Goal: Feedback & Contribution: Leave review/rating

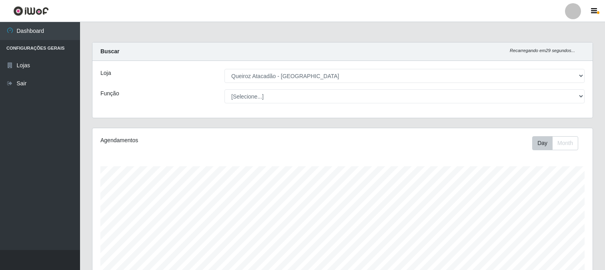
select select "464"
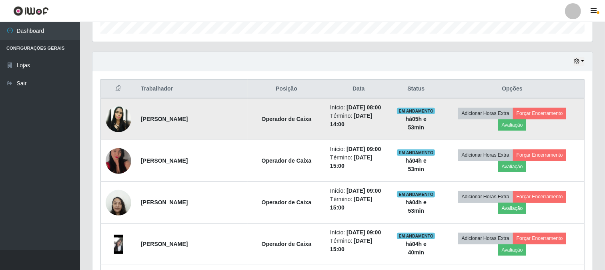
scroll to position [166, 500]
click at [510, 123] on button "Avaliação" at bounding box center [512, 124] width 28 height 11
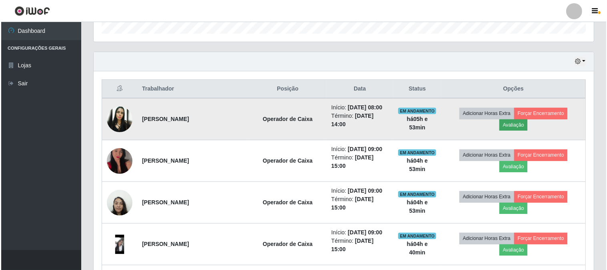
scroll to position [166, 495]
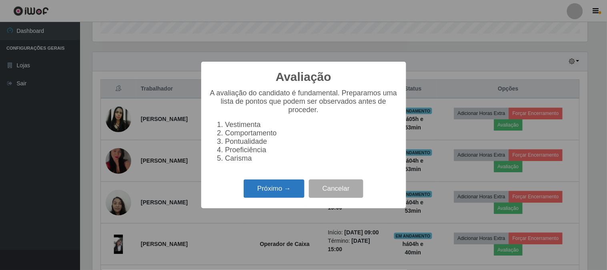
click at [282, 198] on button "Próximo →" at bounding box center [274, 188] width 61 height 19
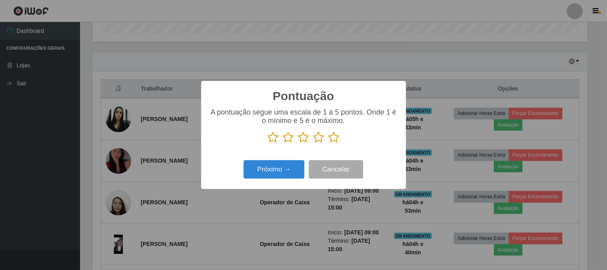
scroll to position [399881, 399552]
click at [334, 141] on icon at bounding box center [333, 137] width 11 height 12
click at [328, 143] on input "radio" at bounding box center [328, 143] width 0 height 0
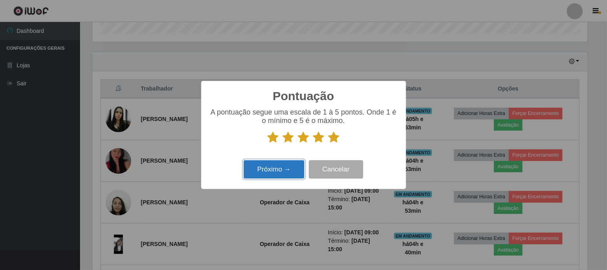
click at [270, 172] on button "Próximo →" at bounding box center [274, 169] width 61 height 19
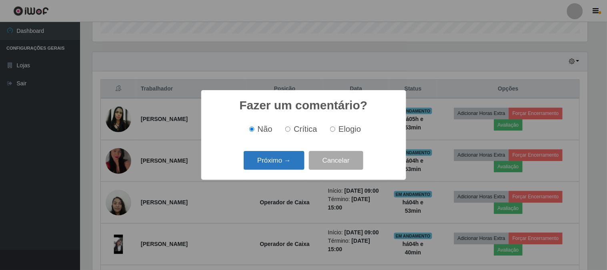
click at [270, 166] on button "Próximo →" at bounding box center [274, 160] width 61 height 19
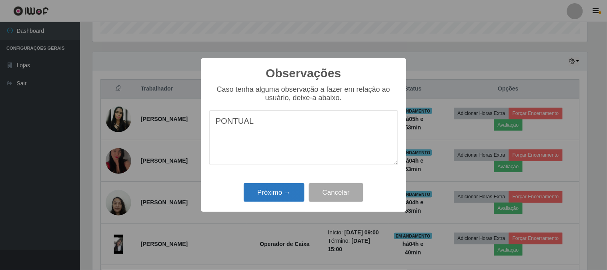
type textarea "PONTUAL"
click at [274, 193] on button "Próximo →" at bounding box center [274, 192] width 61 height 19
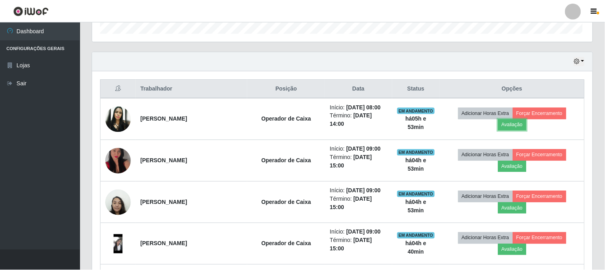
scroll to position [166, 500]
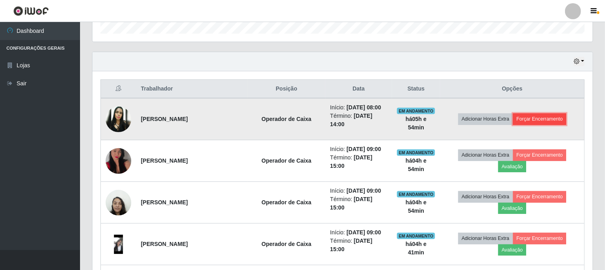
click at [542, 119] on button "Forçar Encerramento" at bounding box center [540, 118] width 54 height 11
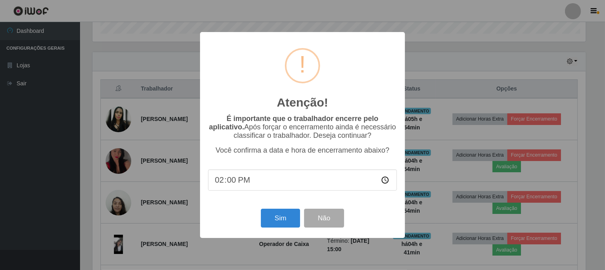
scroll to position [166, 495]
click at [279, 218] on button "Sim" at bounding box center [281, 217] width 39 height 19
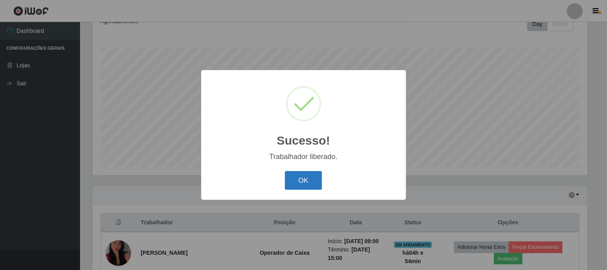
click at [309, 182] on button "OK" at bounding box center [303, 180] width 37 height 19
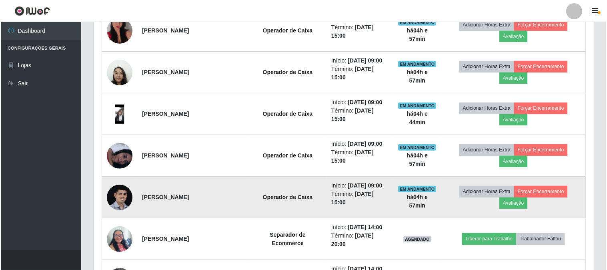
scroll to position [386, 0]
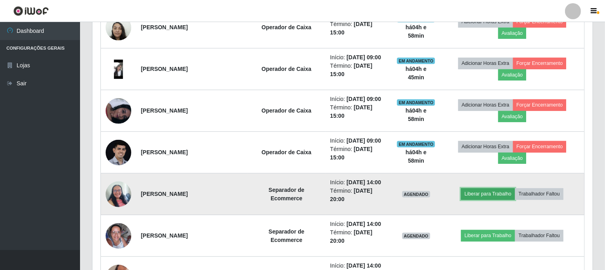
click at [487, 194] on button "Liberar para Trabalho" at bounding box center [488, 193] width 54 height 11
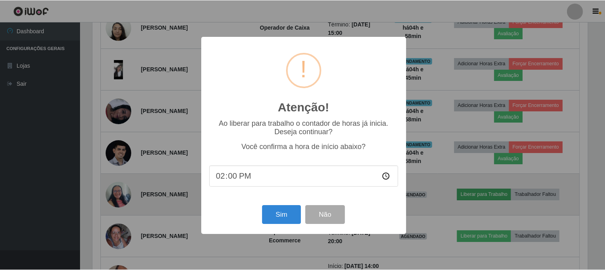
scroll to position [166, 495]
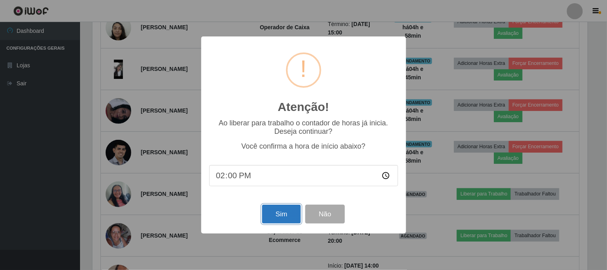
click at [283, 213] on button "Sim" at bounding box center [281, 213] width 39 height 19
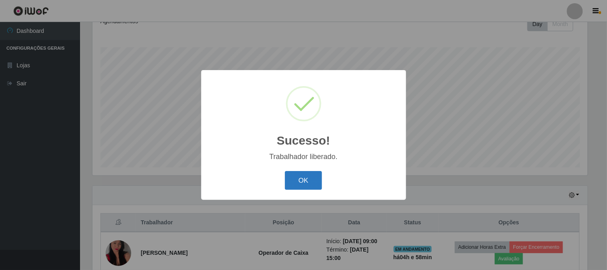
click at [309, 186] on button "OK" at bounding box center [303, 180] width 37 height 19
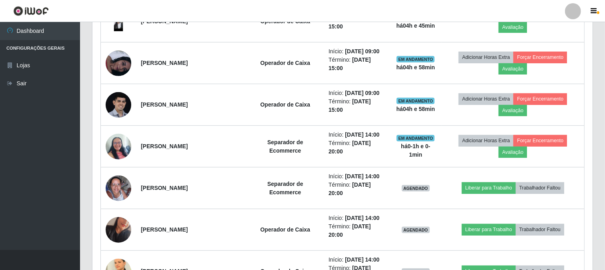
scroll to position [474, 0]
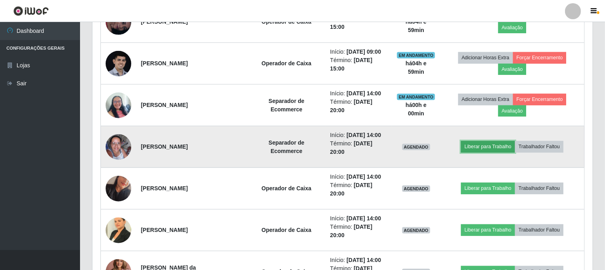
click at [496, 142] on button "Liberar para Trabalho" at bounding box center [488, 146] width 54 height 11
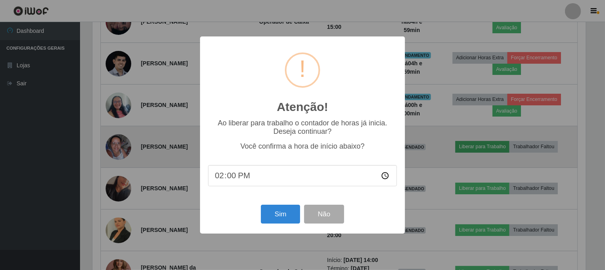
scroll to position [166, 495]
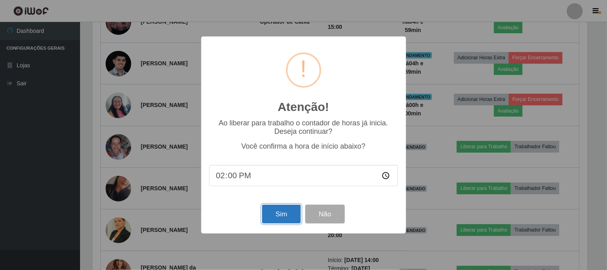
click at [282, 209] on button "Sim" at bounding box center [281, 213] width 39 height 19
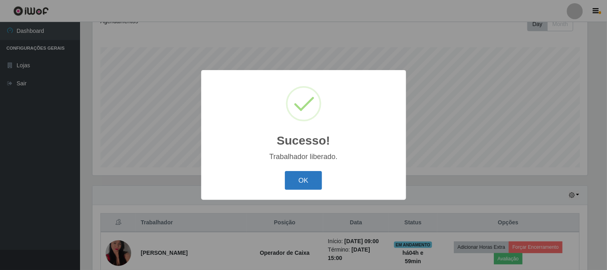
click at [294, 182] on button "OK" at bounding box center [303, 180] width 37 height 19
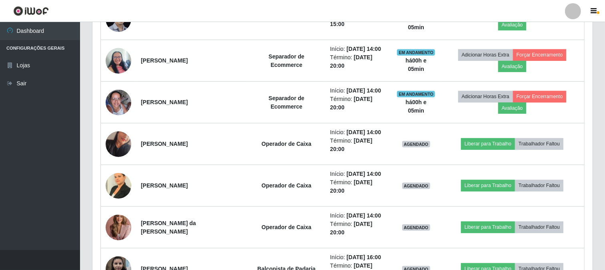
scroll to position [563, 0]
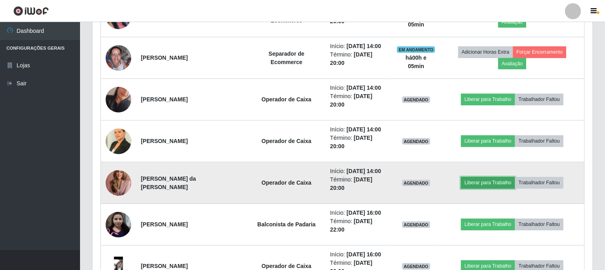
click at [491, 183] on button "Liberar para Trabalho" at bounding box center [488, 182] width 54 height 11
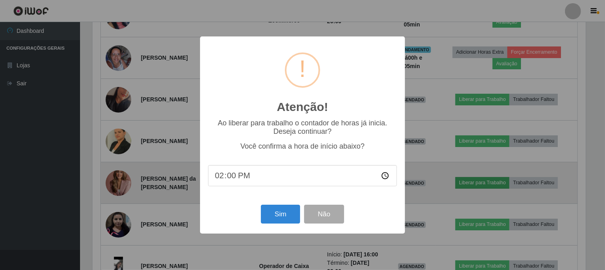
scroll to position [166, 495]
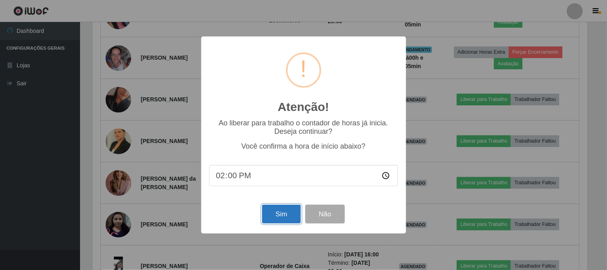
click at [287, 212] on button "Sim" at bounding box center [281, 213] width 39 height 19
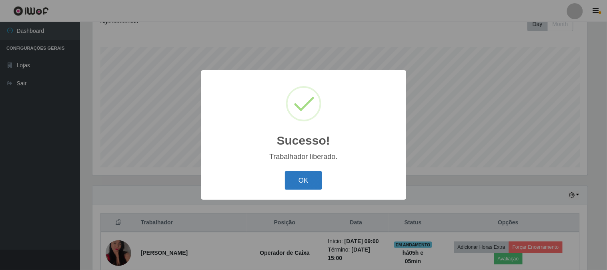
click at [289, 178] on button "OK" at bounding box center [303, 180] width 37 height 19
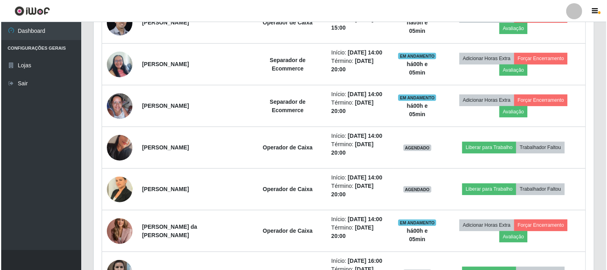
scroll to position [519, 0]
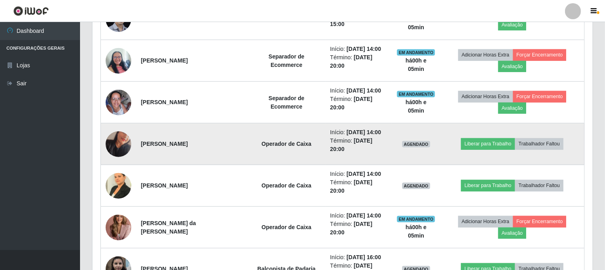
click at [121, 142] on img at bounding box center [119, 144] width 26 height 46
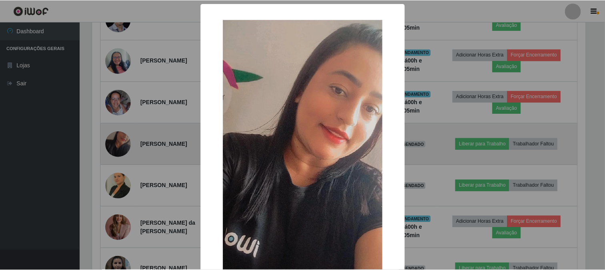
scroll to position [166, 495]
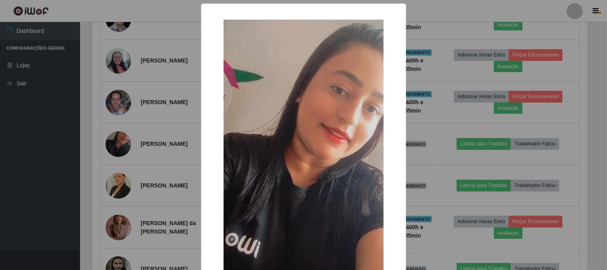
click at [41, 190] on div "× OK Cancel" at bounding box center [303, 135] width 607 height 270
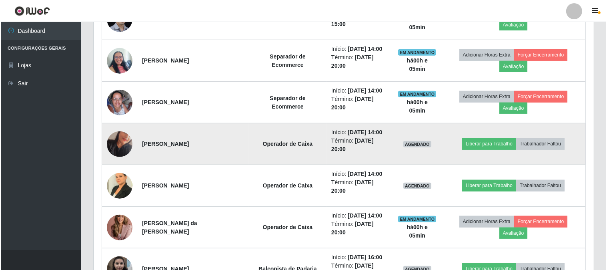
scroll to position [166, 500]
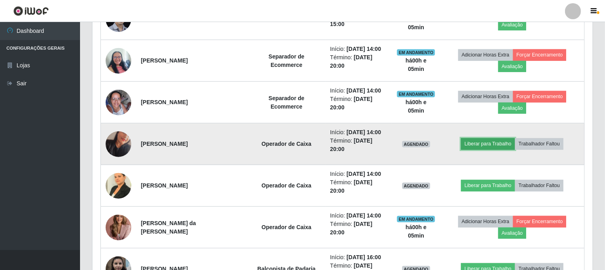
click at [496, 142] on button "Liberar para Trabalho" at bounding box center [488, 143] width 54 height 11
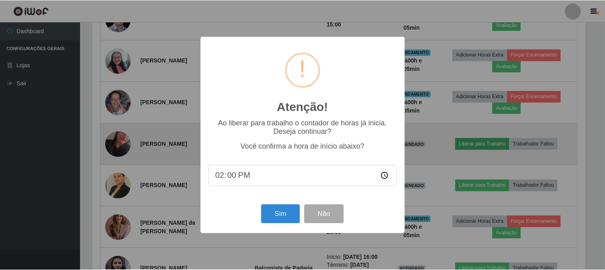
scroll to position [166, 495]
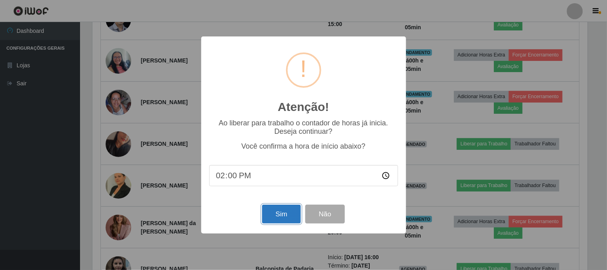
click at [270, 216] on button "Sim" at bounding box center [281, 213] width 39 height 19
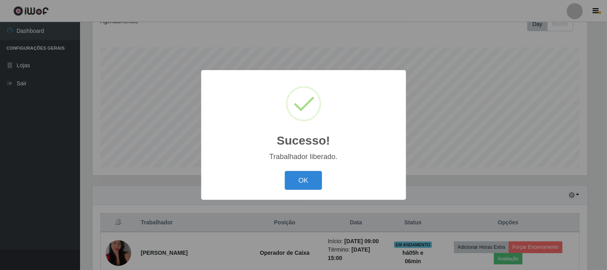
click at [285, 171] on button "OK" at bounding box center [303, 180] width 37 height 19
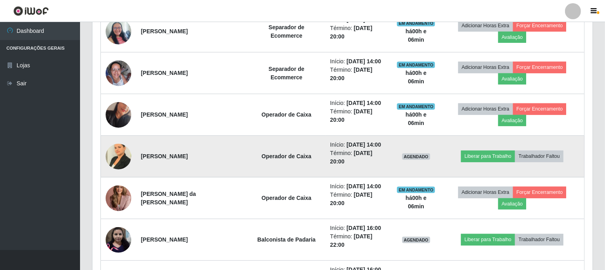
scroll to position [563, 0]
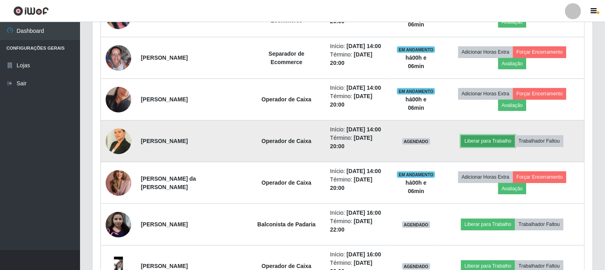
click at [478, 141] on button "Liberar para Trabalho" at bounding box center [488, 140] width 54 height 11
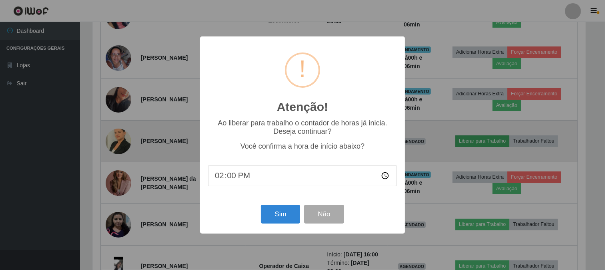
scroll to position [166, 495]
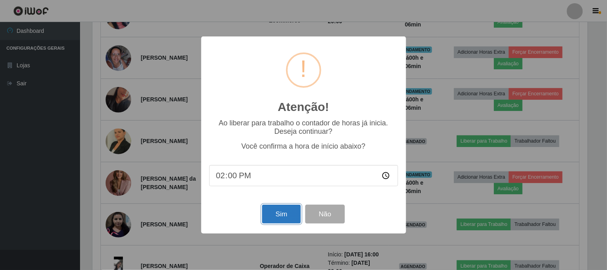
click at [278, 206] on button "Sim" at bounding box center [281, 213] width 39 height 19
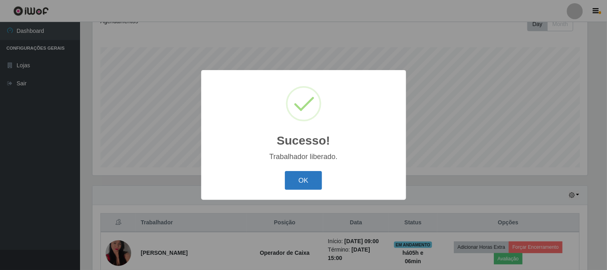
click at [297, 178] on button "OK" at bounding box center [303, 180] width 37 height 19
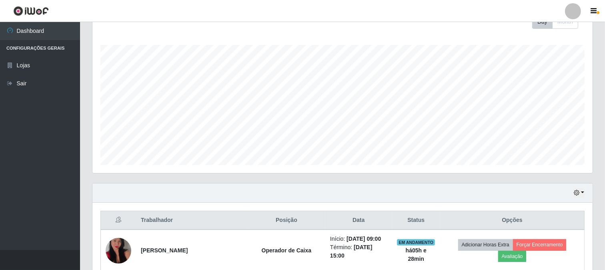
scroll to position [118, 0]
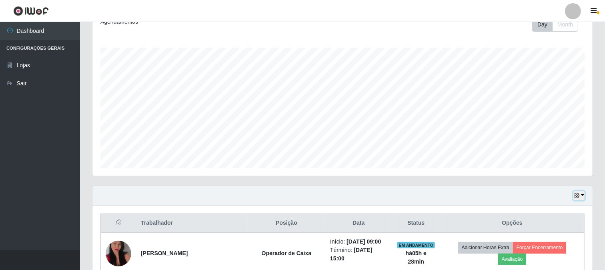
click at [583, 197] on button "button" at bounding box center [578, 195] width 11 height 9
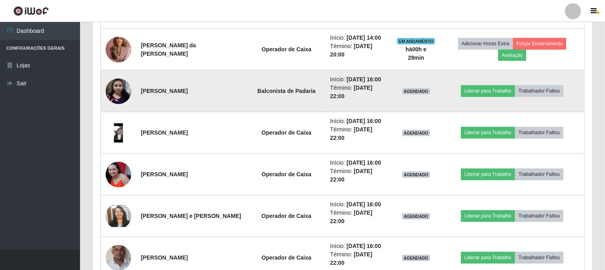
scroll to position [741, 0]
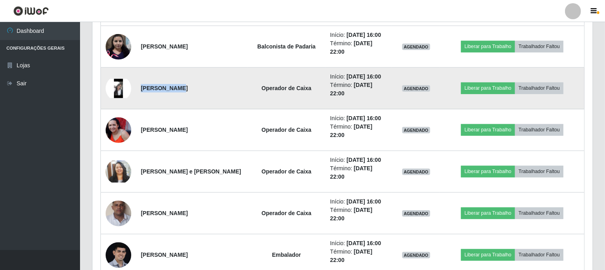
drag, startPoint x: 138, startPoint y: 87, endPoint x: 175, endPoint y: 90, distance: 37.3
click at [175, 90] on td "[PERSON_NAME]" at bounding box center [192, 89] width 112 height 42
click at [170, 97] on td "[PERSON_NAME]" at bounding box center [192, 89] width 112 height 42
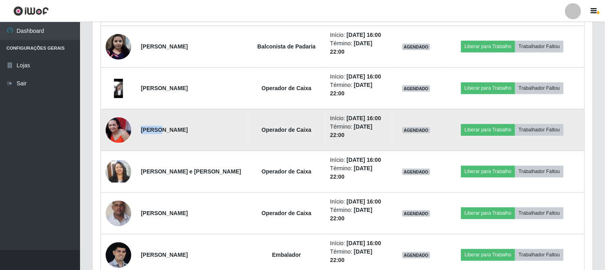
drag, startPoint x: 136, startPoint y: 126, endPoint x: 159, endPoint y: 129, distance: 23.0
click at [159, 129] on td "[PERSON_NAME]" at bounding box center [192, 130] width 112 height 42
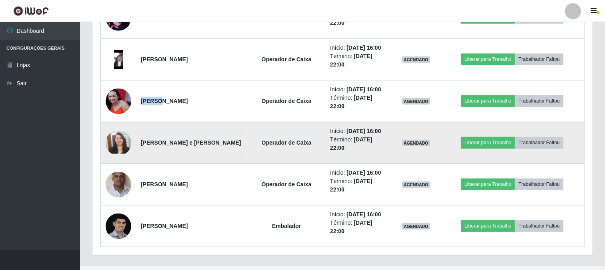
scroll to position [785, 0]
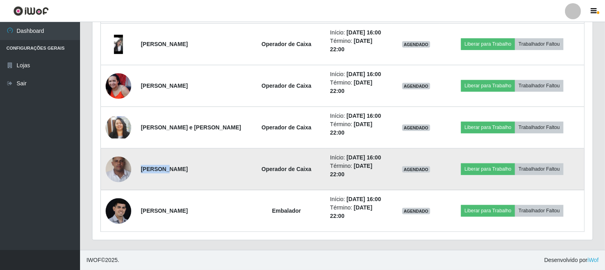
drag, startPoint x: 140, startPoint y: 169, endPoint x: 163, endPoint y: 167, distance: 22.9
click at [163, 167] on strong "[PERSON_NAME]" at bounding box center [164, 169] width 47 height 6
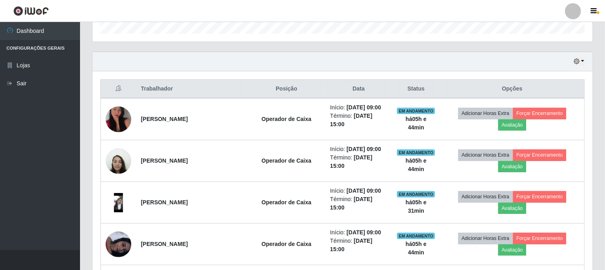
scroll to position [252, 0]
click at [579, 64] on icon "button" at bounding box center [577, 62] width 6 height 6
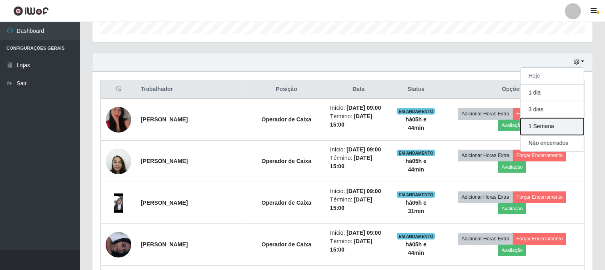
click at [554, 123] on button "1 Semana" at bounding box center [551, 126] width 63 height 17
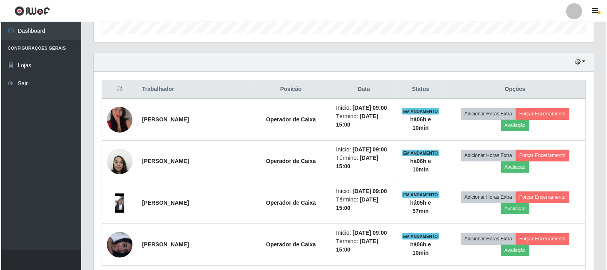
scroll to position [296, 0]
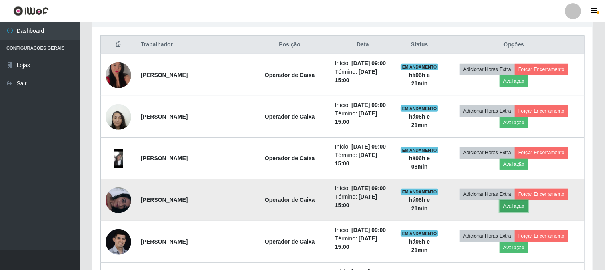
click at [524, 204] on button "Avaliação" at bounding box center [514, 205] width 28 height 11
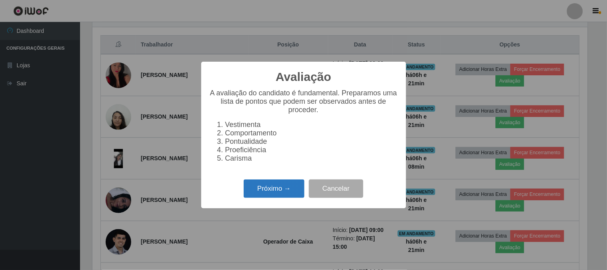
click at [260, 195] on button "Próximo →" at bounding box center [274, 188] width 61 height 19
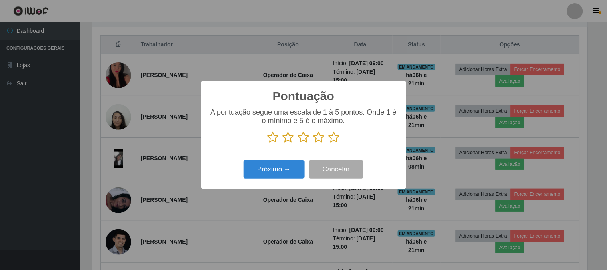
click at [330, 138] on icon at bounding box center [333, 137] width 11 height 12
click at [328, 143] on input "radio" at bounding box center [328, 143] width 0 height 0
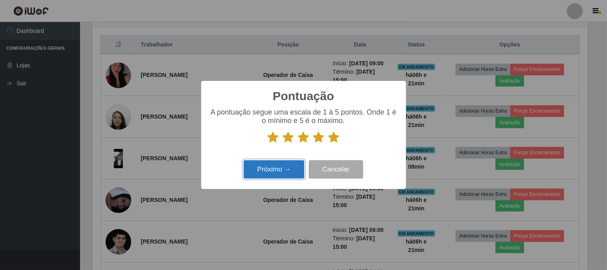
click at [264, 172] on button "Próximo →" at bounding box center [274, 169] width 61 height 19
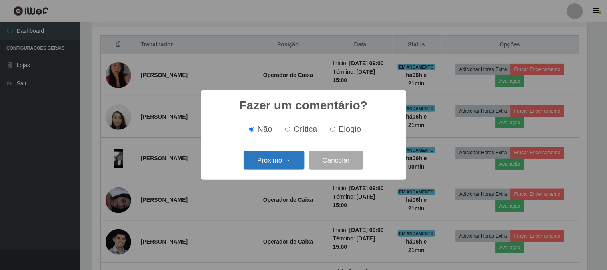
click at [265, 157] on button "Próximo →" at bounding box center [274, 160] width 61 height 19
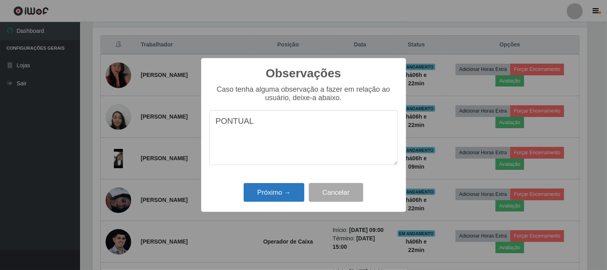
type textarea "PONTUAL"
click at [282, 192] on button "Próximo →" at bounding box center [274, 192] width 61 height 19
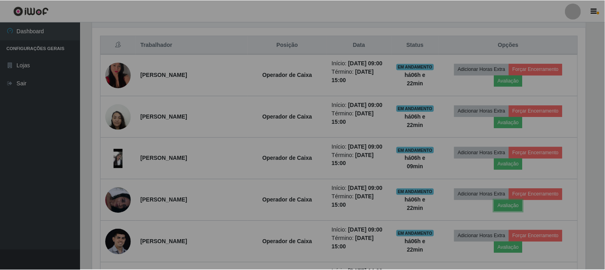
scroll to position [166, 500]
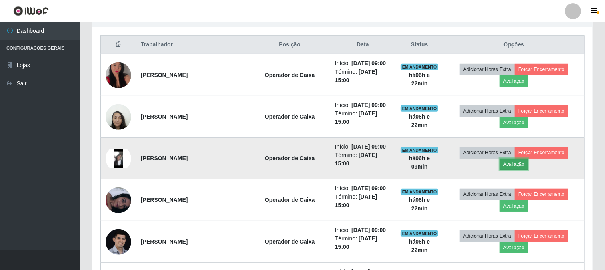
click at [521, 163] on button "Avaliação" at bounding box center [514, 163] width 28 height 11
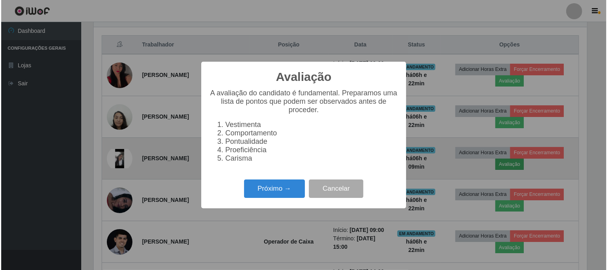
scroll to position [166, 495]
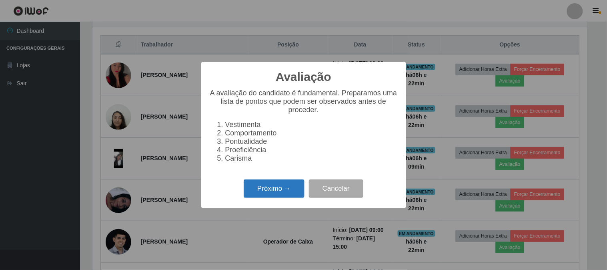
click at [280, 194] on button "Próximo →" at bounding box center [274, 188] width 61 height 19
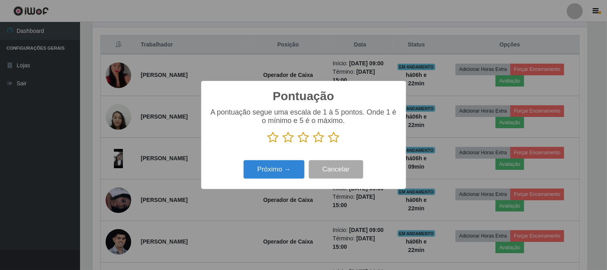
scroll to position [399881, 399552]
click at [334, 137] on icon at bounding box center [333, 137] width 11 height 12
click at [328, 143] on input "radio" at bounding box center [328, 143] width 0 height 0
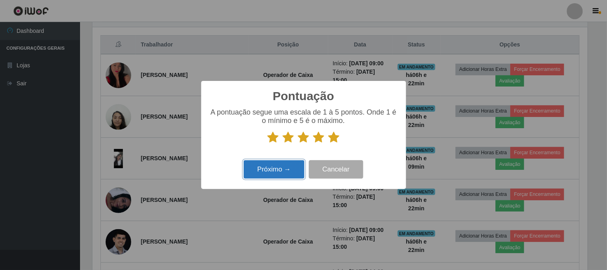
click at [274, 168] on button "Próximo →" at bounding box center [274, 169] width 61 height 19
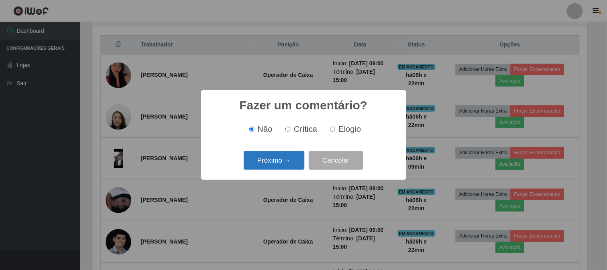
click at [277, 163] on button "Próximo →" at bounding box center [274, 160] width 61 height 19
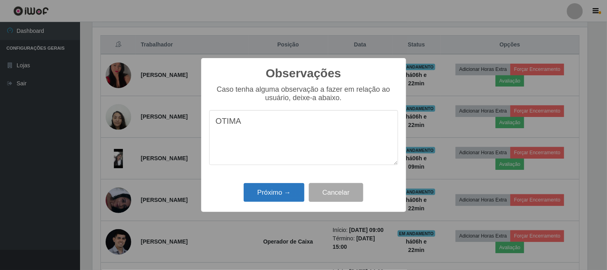
type textarea "OTIMA"
click at [286, 194] on button "Próximo →" at bounding box center [274, 192] width 61 height 19
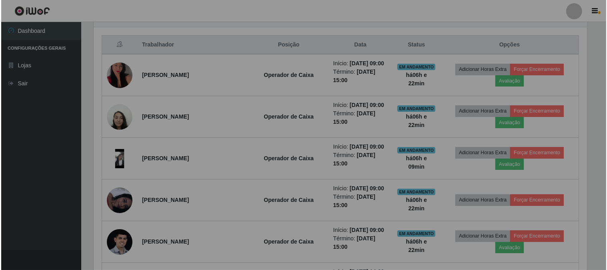
scroll to position [166, 500]
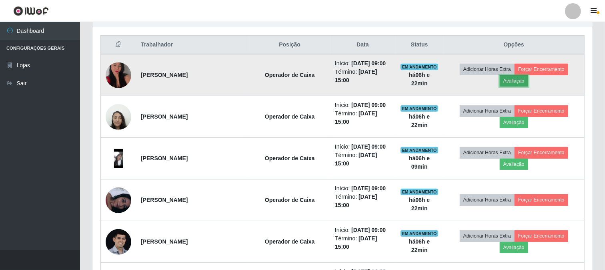
click at [518, 76] on button "Avaliação" at bounding box center [514, 80] width 28 height 11
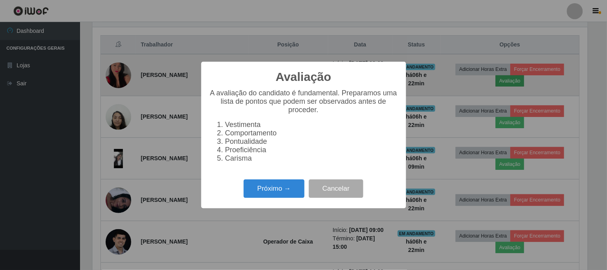
scroll to position [166, 495]
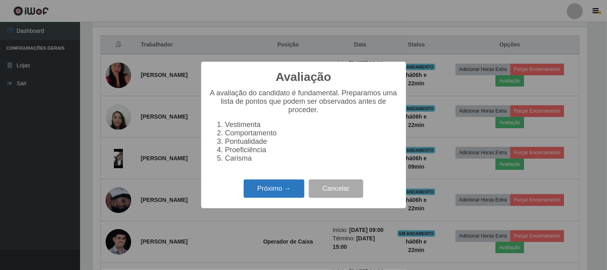
click at [281, 190] on button "Próximo →" at bounding box center [274, 188] width 61 height 19
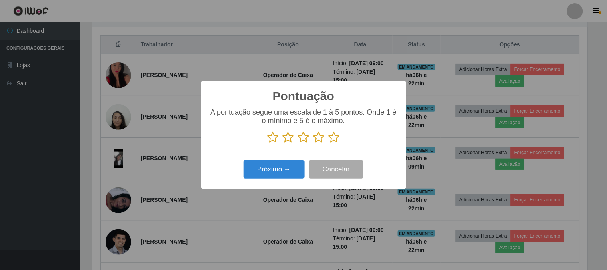
click at [336, 140] on icon at bounding box center [333, 137] width 11 height 12
click at [328, 143] on input "radio" at bounding box center [328, 143] width 0 height 0
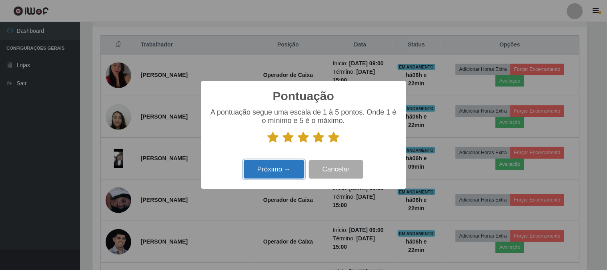
click at [273, 170] on button "Próximo →" at bounding box center [274, 169] width 61 height 19
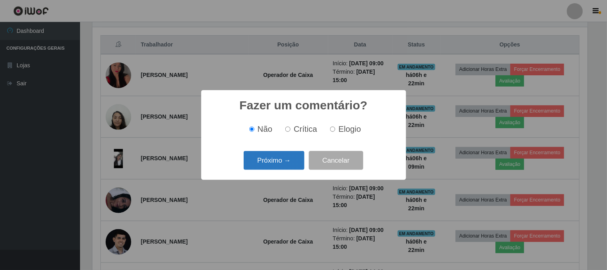
click at [278, 162] on button "Próximo →" at bounding box center [274, 160] width 61 height 19
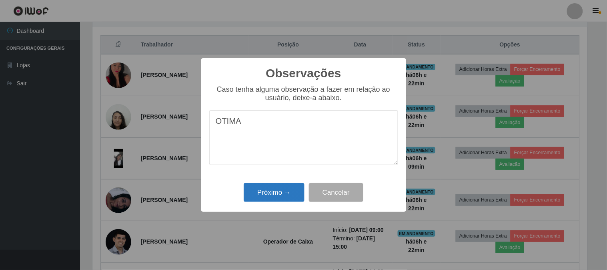
type textarea "OTIMA"
click at [263, 187] on button "Próximo →" at bounding box center [274, 192] width 61 height 19
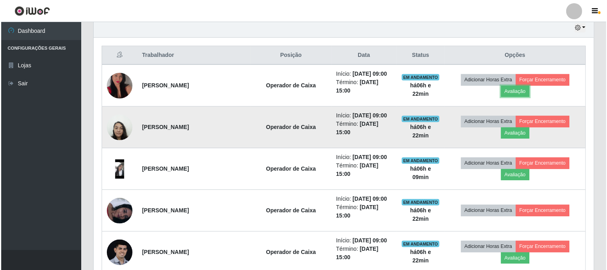
scroll to position [341, 0]
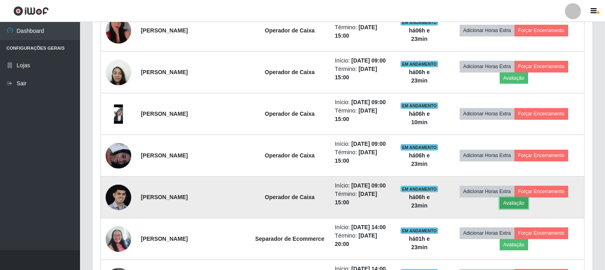
click at [522, 206] on button "Avaliação" at bounding box center [514, 202] width 28 height 11
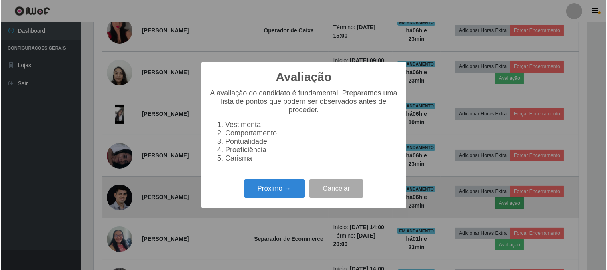
scroll to position [166, 495]
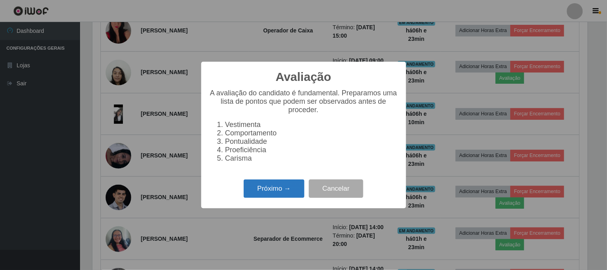
drag, startPoint x: 295, startPoint y: 197, endPoint x: 304, endPoint y: 191, distance: 11.3
click at [304, 191] on button "Próximo →" at bounding box center [274, 188] width 61 height 19
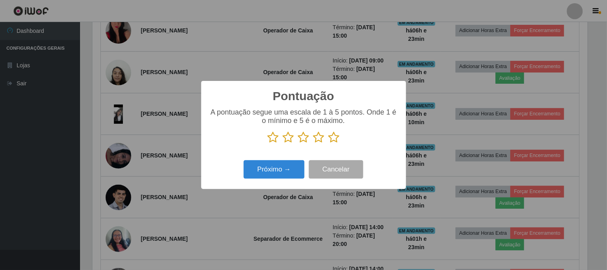
scroll to position [399881, 399552]
click at [333, 141] on icon at bounding box center [333, 137] width 11 height 12
click at [328, 143] on input "radio" at bounding box center [328, 143] width 0 height 0
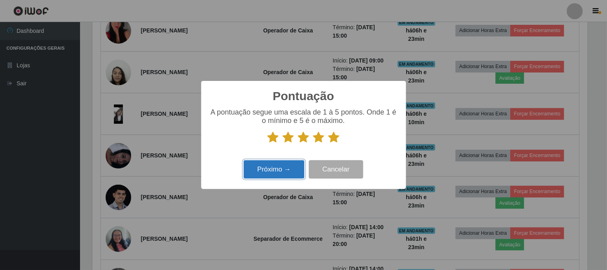
click at [268, 171] on button "Próximo →" at bounding box center [274, 169] width 61 height 19
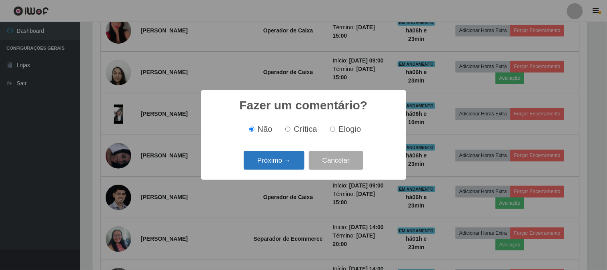
click at [268, 166] on button "Próximo →" at bounding box center [274, 160] width 61 height 19
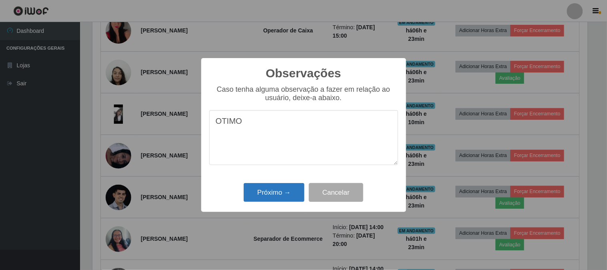
type textarea "OTIMO"
click at [263, 194] on button "Próximo →" at bounding box center [274, 192] width 61 height 19
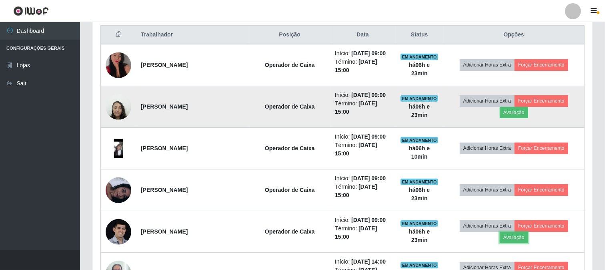
scroll to position [296, 0]
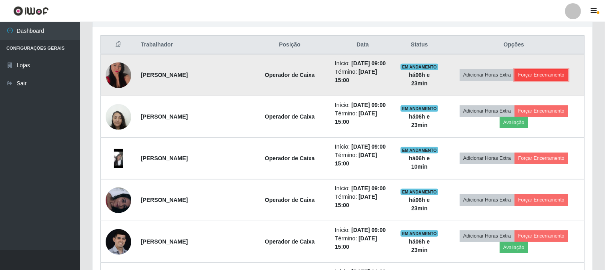
click at [539, 75] on button "Forçar Encerramento" at bounding box center [541, 74] width 54 height 11
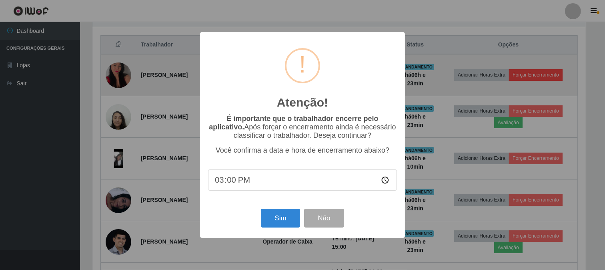
scroll to position [166, 495]
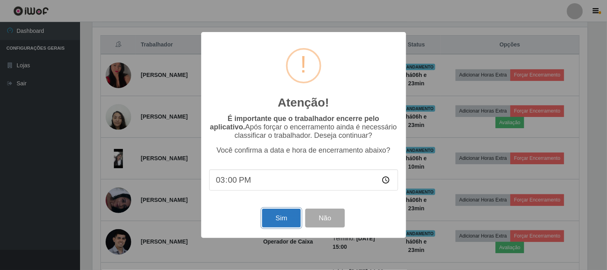
click at [288, 221] on button "Sim" at bounding box center [281, 217] width 39 height 19
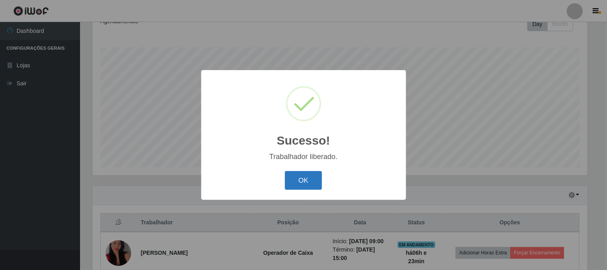
click at [306, 179] on button "OK" at bounding box center [303, 180] width 37 height 19
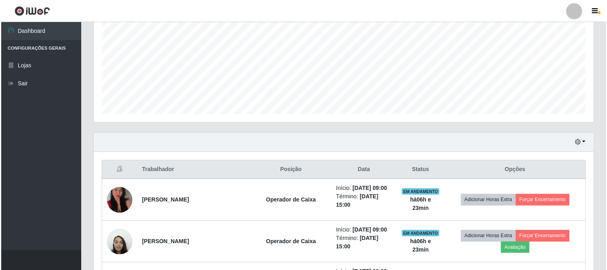
scroll to position [0, 0]
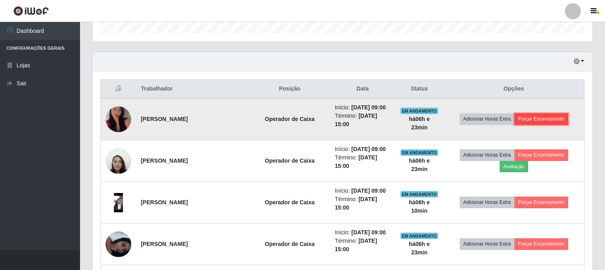
click at [529, 123] on button "Forçar Encerramento" at bounding box center [541, 118] width 54 height 11
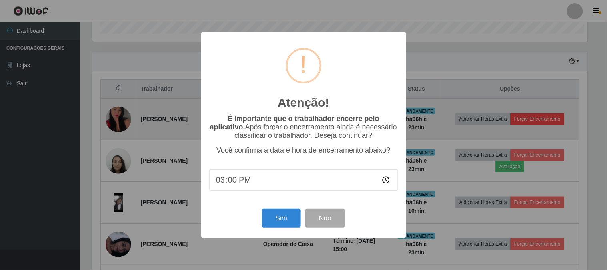
scroll to position [399881, 399552]
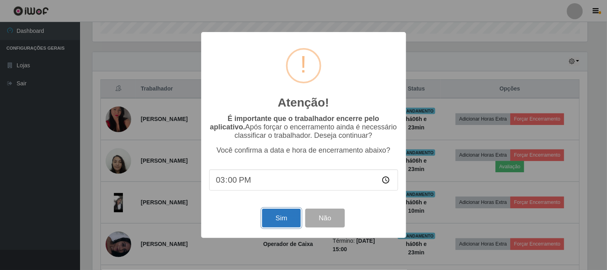
click at [270, 218] on button "Sim" at bounding box center [281, 217] width 39 height 19
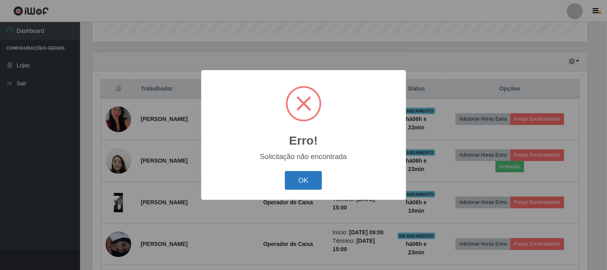
click at [303, 182] on button "OK" at bounding box center [303, 180] width 37 height 19
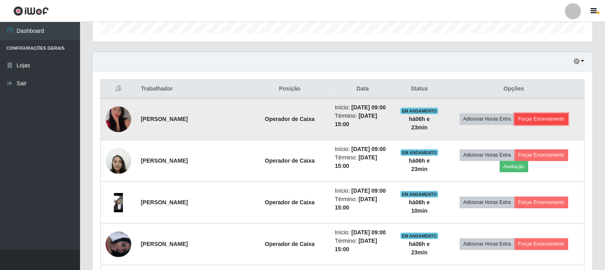
click at [558, 116] on button "Forçar Encerramento" at bounding box center [541, 118] width 54 height 11
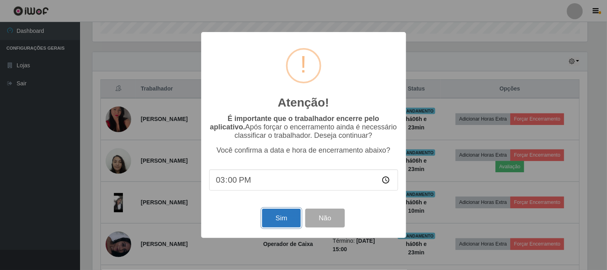
click at [271, 216] on button "Sim" at bounding box center [281, 217] width 39 height 19
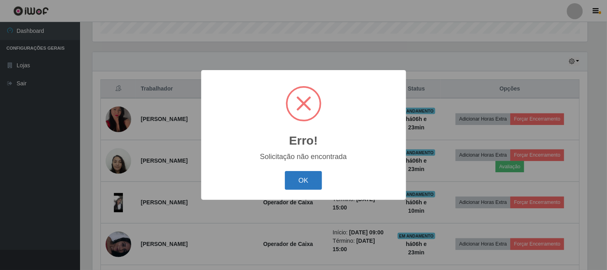
click at [306, 187] on button "OK" at bounding box center [303, 180] width 37 height 19
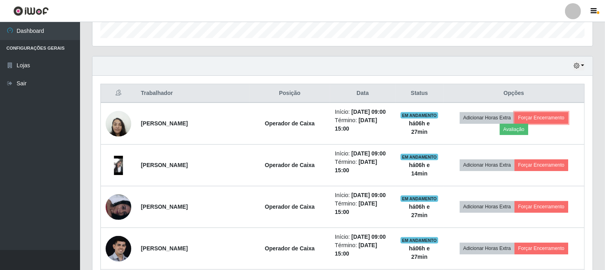
scroll to position [252, 0]
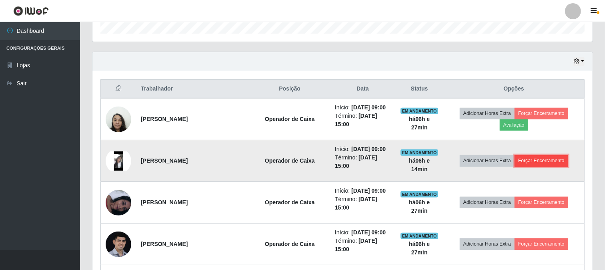
click at [546, 162] on button "Forçar Encerramento" at bounding box center [541, 160] width 54 height 11
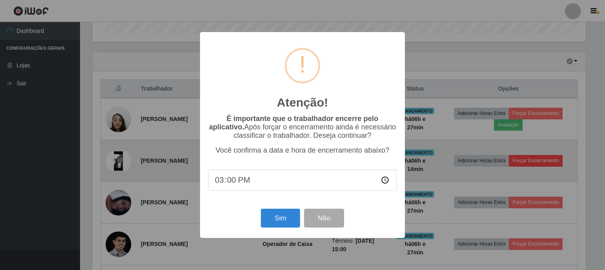
scroll to position [166, 495]
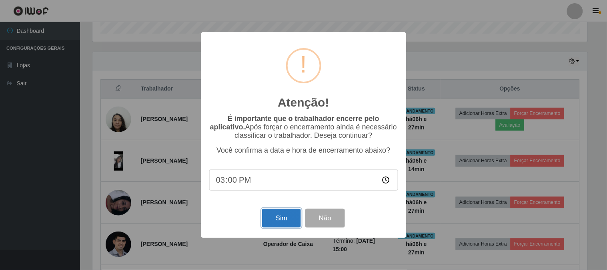
click at [275, 218] on button "Sim" at bounding box center [281, 217] width 39 height 19
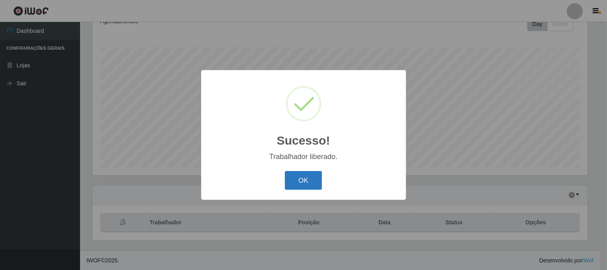
click at [290, 178] on button "OK" at bounding box center [303, 180] width 37 height 19
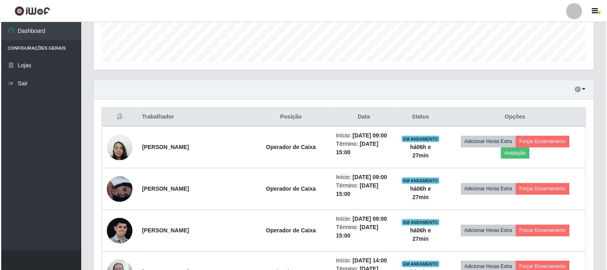
scroll to position [252, 0]
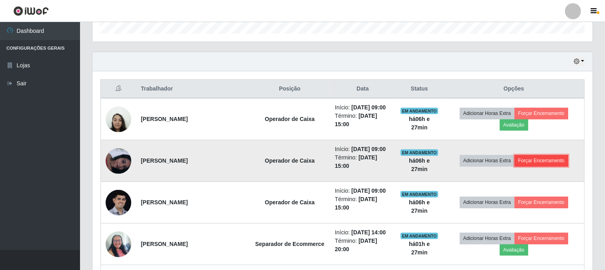
click at [527, 160] on button "Forçar Encerramento" at bounding box center [541, 160] width 54 height 11
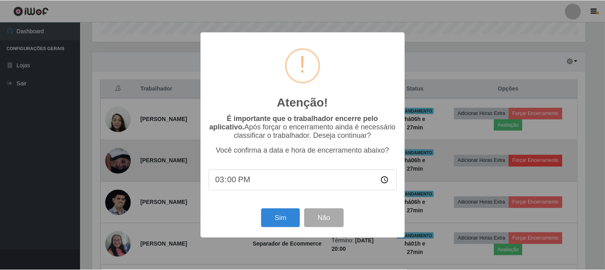
scroll to position [166, 495]
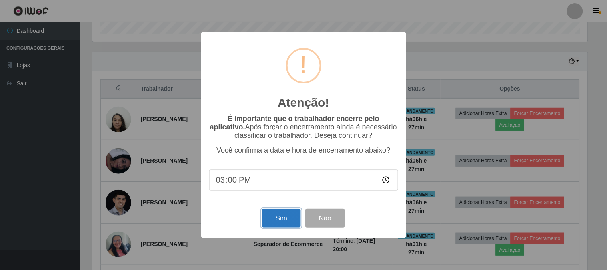
click at [282, 217] on button "Sim" at bounding box center [281, 217] width 39 height 19
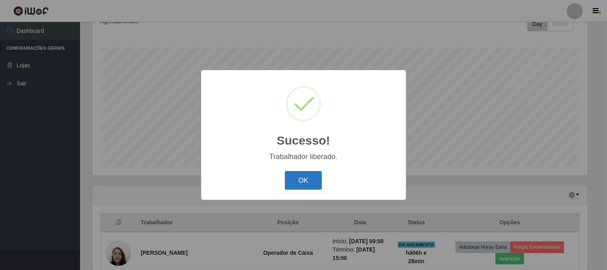
click at [309, 178] on button "OK" at bounding box center [303, 180] width 37 height 19
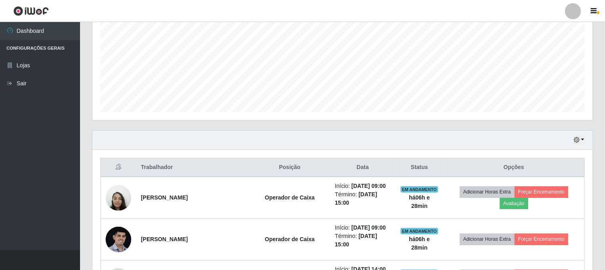
scroll to position [252, 0]
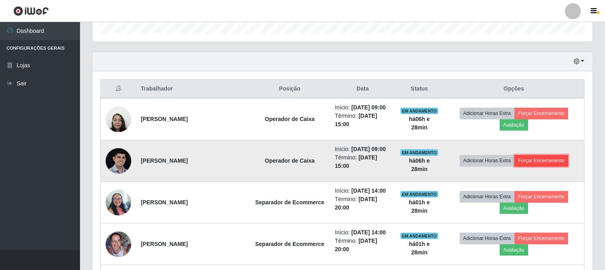
click at [551, 161] on button "Forçar Encerramento" at bounding box center [541, 160] width 54 height 11
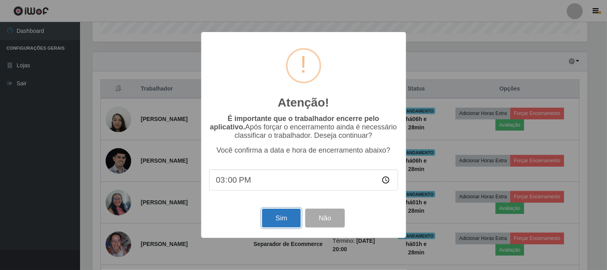
click at [277, 218] on button "Sim" at bounding box center [281, 217] width 39 height 19
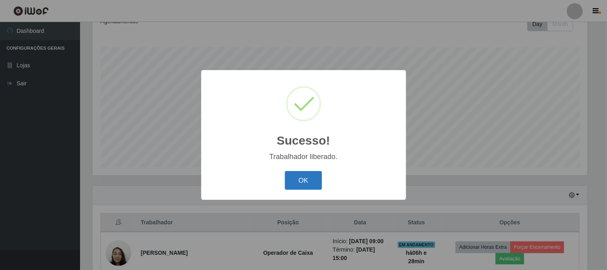
click at [294, 181] on button "OK" at bounding box center [303, 180] width 37 height 19
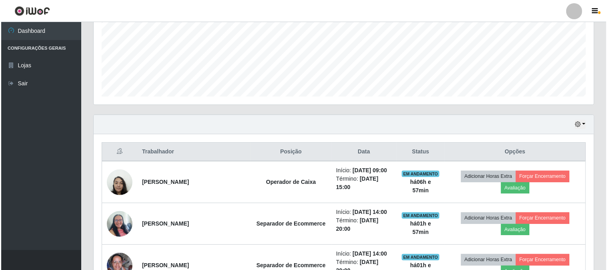
scroll to position [208, 0]
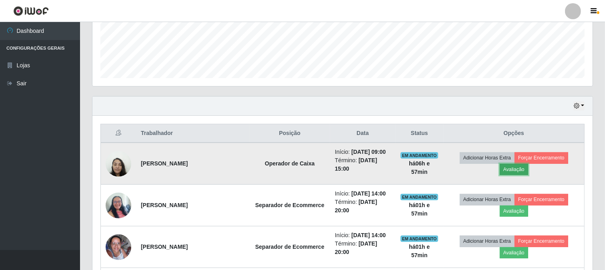
click at [521, 170] on button "Avaliação" at bounding box center [514, 169] width 28 height 11
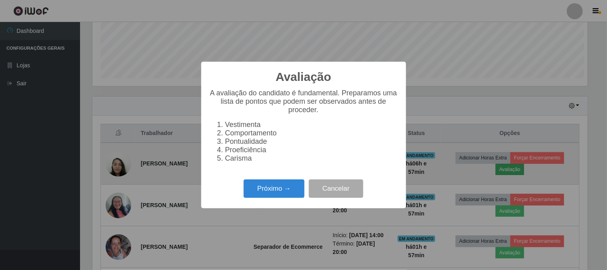
scroll to position [166, 495]
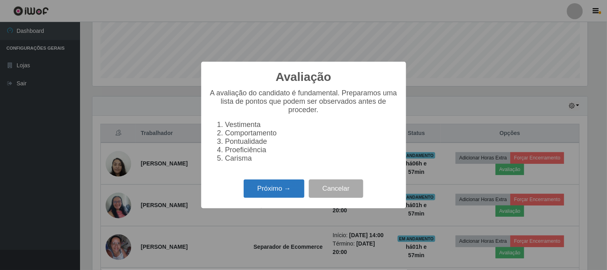
click at [266, 196] on button "Próximo →" at bounding box center [274, 188] width 61 height 19
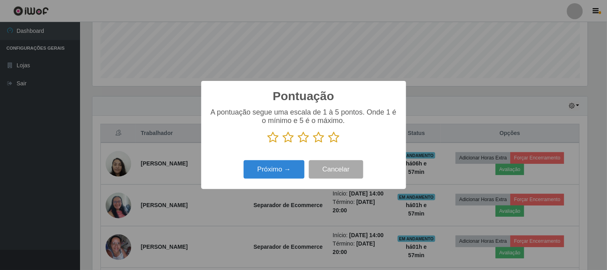
scroll to position [399881, 399552]
click at [320, 137] on icon at bounding box center [318, 137] width 11 height 12
click at [313, 143] on input "radio" at bounding box center [313, 143] width 0 height 0
click at [284, 166] on button "Próximo →" at bounding box center [274, 169] width 61 height 19
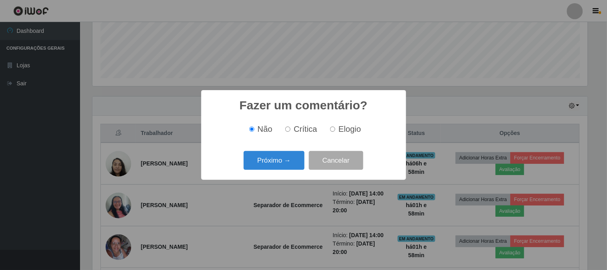
click at [284, 166] on button "Próximo →" at bounding box center [274, 160] width 61 height 19
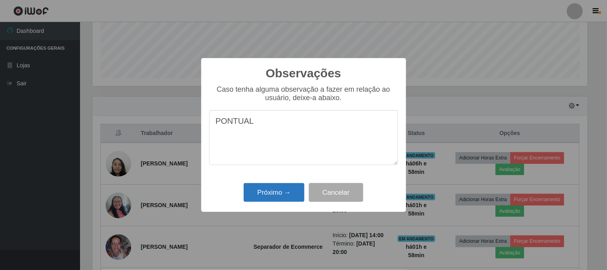
type textarea "PONTUAL"
click at [275, 188] on button "Próximo →" at bounding box center [274, 192] width 61 height 19
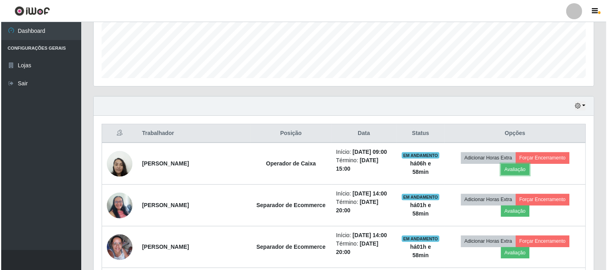
scroll to position [166, 500]
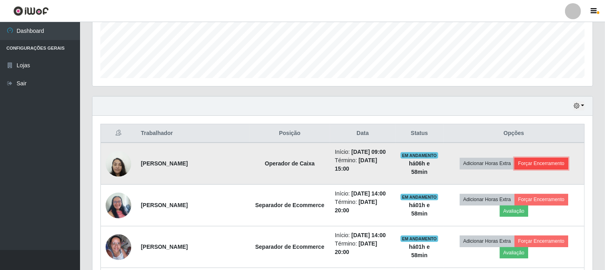
click at [529, 164] on button "Forçar Encerramento" at bounding box center [541, 163] width 54 height 11
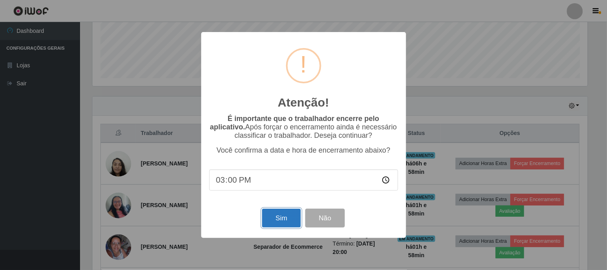
click at [286, 221] on button "Sim" at bounding box center [281, 217] width 39 height 19
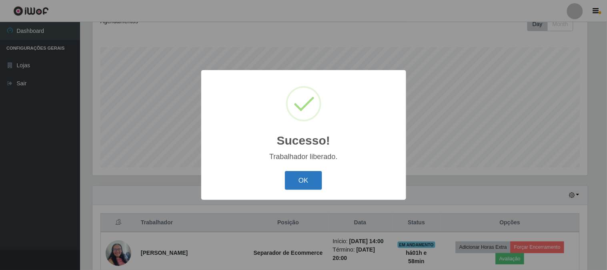
click at [298, 183] on button "OK" at bounding box center [303, 180] width 37 height 19
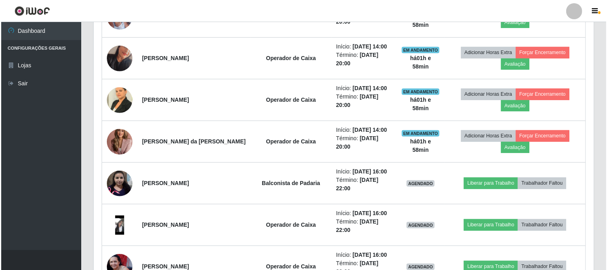
scroll to position [430, 0]
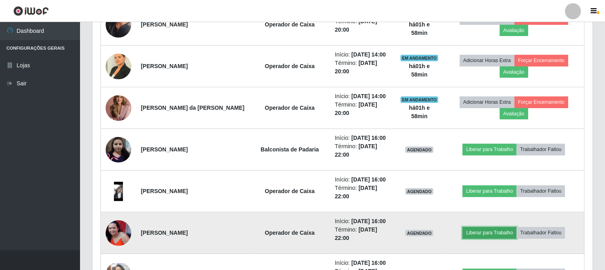
click at [485, 230] on button "Liberar para Trabalho" at bounding box center [489, 232] width 54 height 11
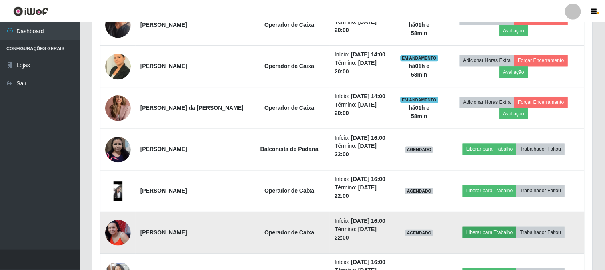
scroll to position [166, 495]
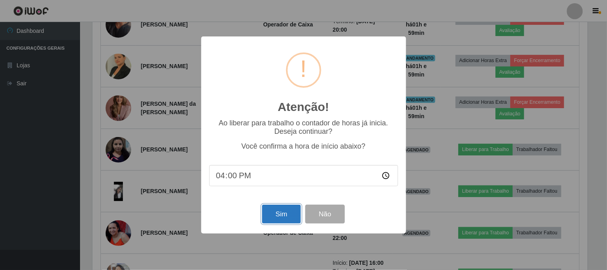
click at [290, 212] on button "Sim" at bounding box center [281, 213] width 39 height 19
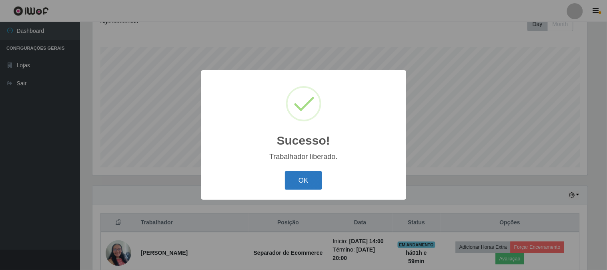
click at [311, 183] on button "OK" at bounding box center [303, 180] width 37 height 19
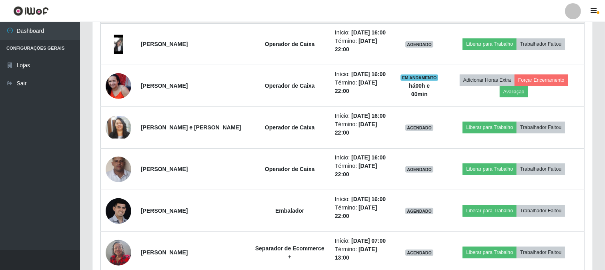
scroll to position [563, 0]
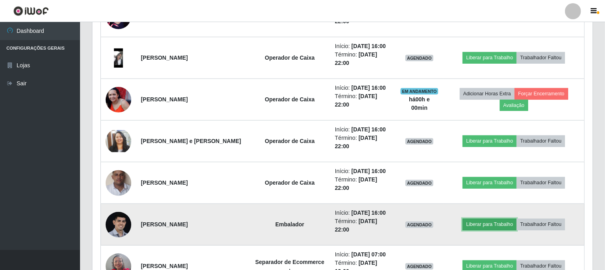
click at [498, 220] on button "Liberar para Trabalho" at bounding box center [489, 223] width 54 height 11
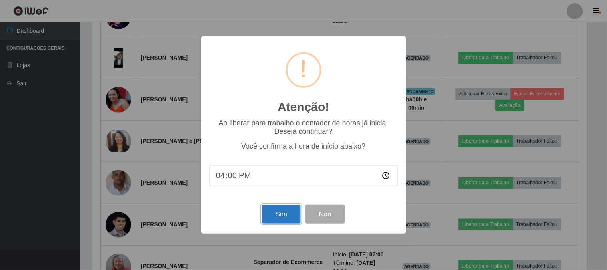
click at [287, 216] on button "Sim" at bounding box center [281, 213] width 39 height 19
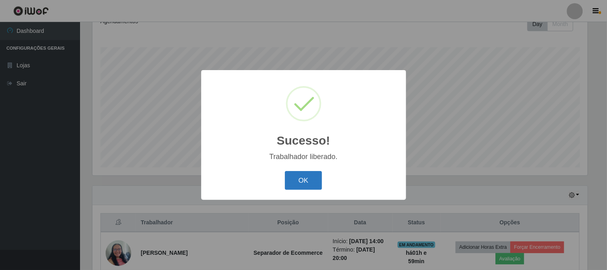
click at [316, 184] on button "OK" at bounding box center [303, 180] width 37 height 19
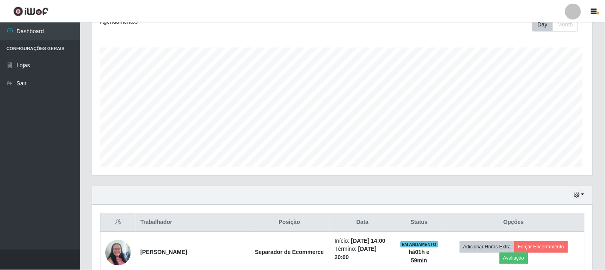
scroll to position [399881, 399547]
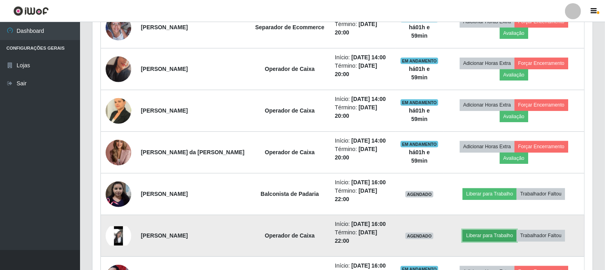
click at [484, 234] on button "Liberar para Trabalho" at bounding box center [489, 235] width 54 height 11
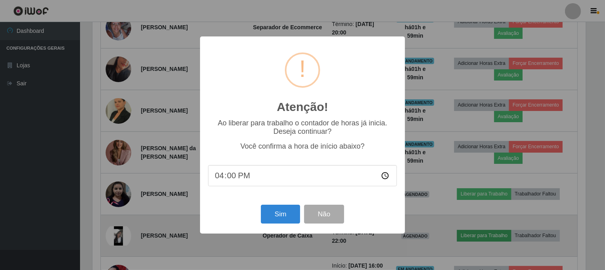
scroll to position [166, 495]
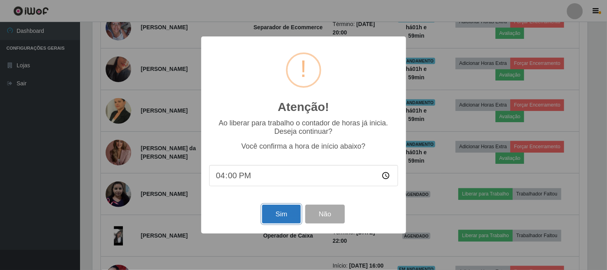
click at [269, 213] on button "Sim" at bounding box center [281, 213] width 39 height 19
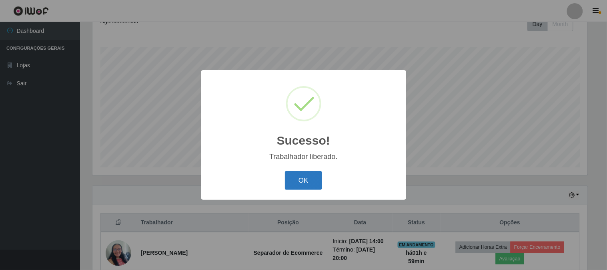
click at [311, 180] on button "OK" at bounding box center [303, 180] width 37 height 19
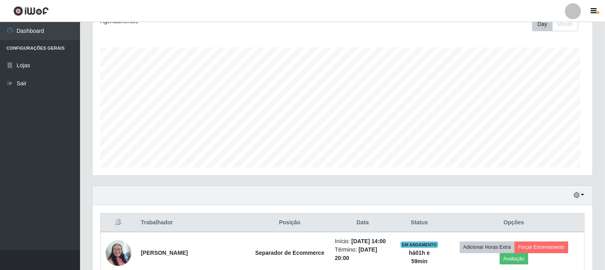
scroll to position [399881, 399547]
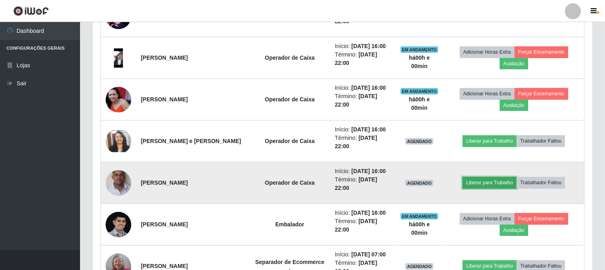
click at [506, 182] on button "Liberar para Trabalho" at bounding box center [489, 182] width 54 height 11
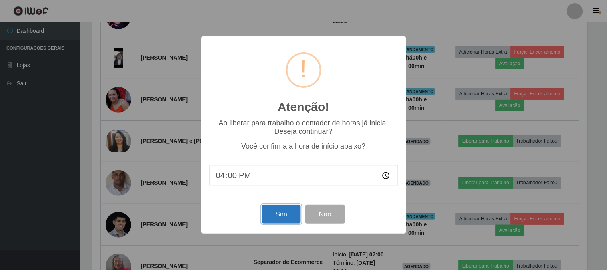
click at [278, 211] on button "Sim" at bounding box center [281, 213] width 39 height 19
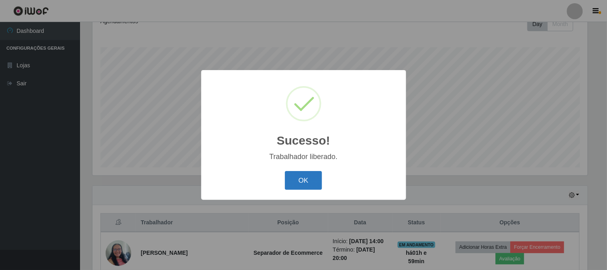
click at [303, 182] on button "OK" at bounding box center [303, 180] width 37 height 19
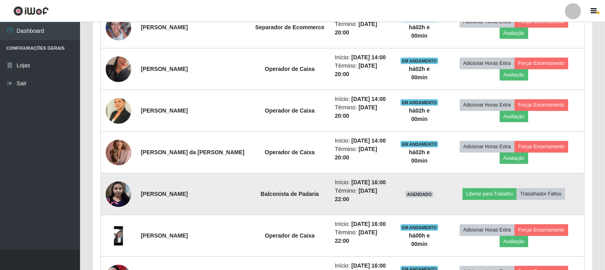
click at [119, 198] on img at bounding box center [119, 194] width 26 height 26
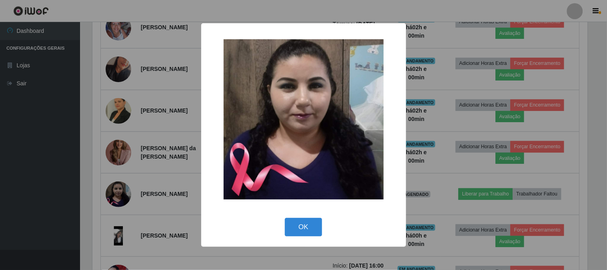
click at [56, 202] on div "× OK Cancel" at bounding box center [303, 135] width 607 height 270
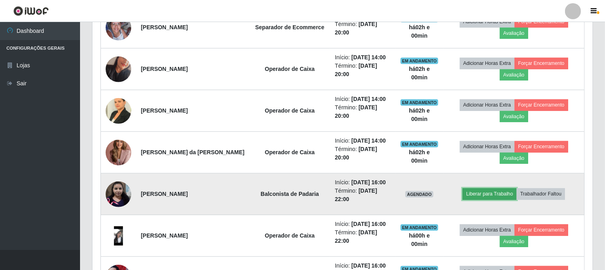
click at [498, 193] on button "Liberar para Trabalho" at bounding box center [489, 193] width 54 height 11
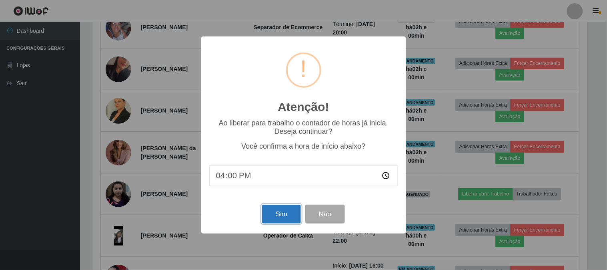
click at [285, 214] on button "Sim" at bounding box center [281, 213] width 39 height 19
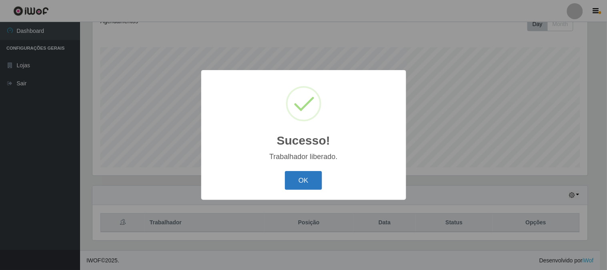
click at [311, 186] on button "OK" at bounding box center [303, 180] width 37 height 19
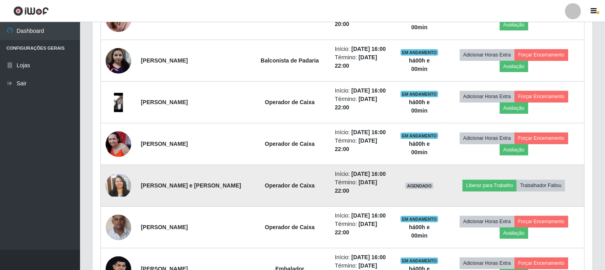
click at [114, 181] on img at bounding box center [119, 185] width 26 height 22
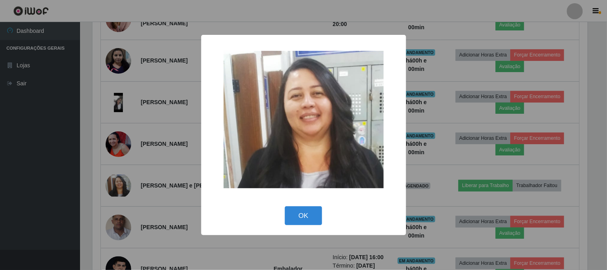
click at [60, 186] on div "× OK Cancel" at bounding box center [303, 135] width 607 height 270
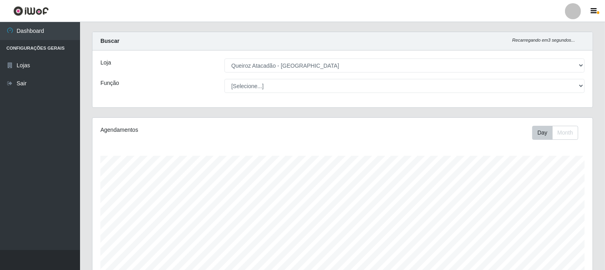
scroll to position [0, 0]
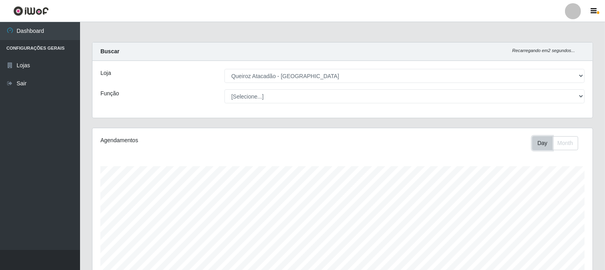
click at [542, 147] on button "Day" at bounding box center [542, 143] width 20 height 14
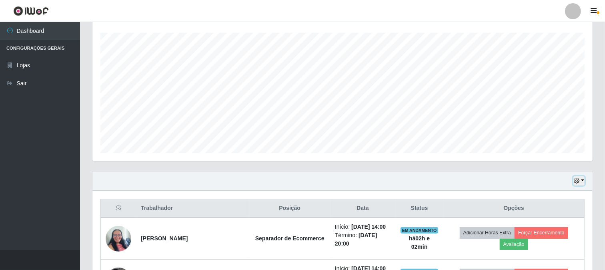
click at [580, 183] on button "button" at bounding box center [578, 180] width 11 height 9
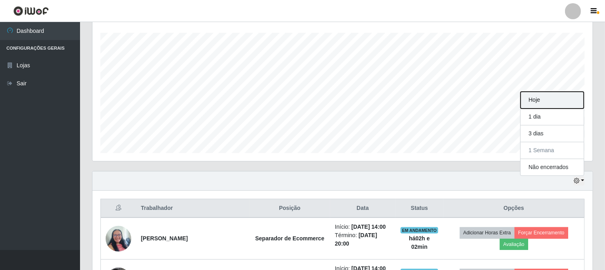
click at [541, 102] on button "Hoje" at bounding box center [551, 100] width 63 height 17
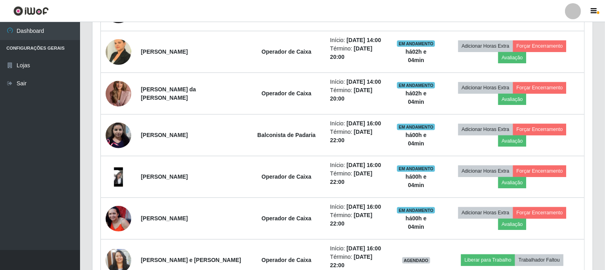
scroll to position [577, 0]
